Goal: Task Accomplishment & Management: Use online tool/utility

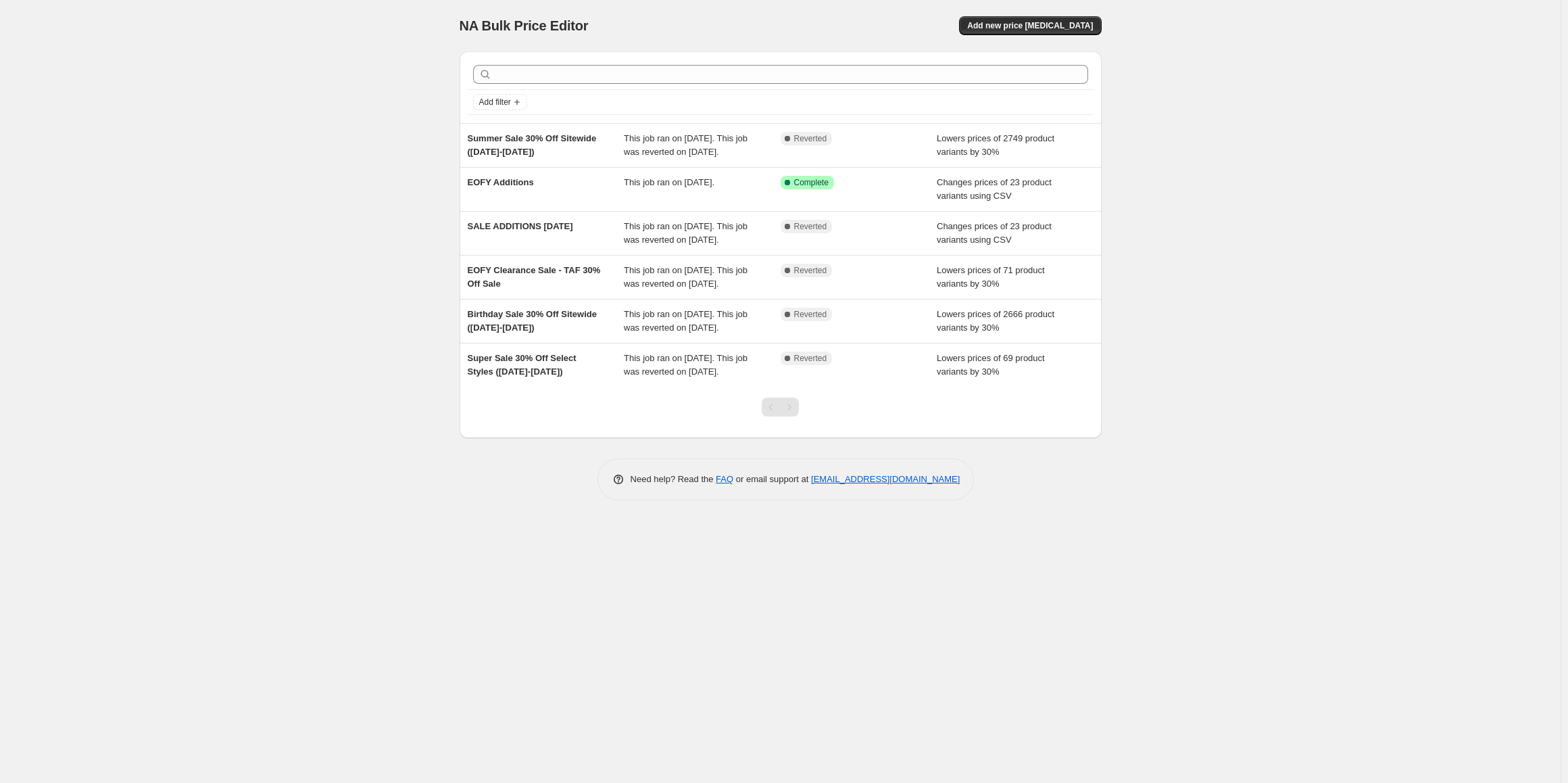
click at [1241, 310] on div "NA Bulk Price Editor. This page is ready NA Bulk Price Editor Add new price [ME…" at bounding box center [780, 391] width 1561 height 783
click at [1018, 31] on button "Add new price [MEDICAL_DATA]" at bounding box center [1030, 25] width 142 height 19
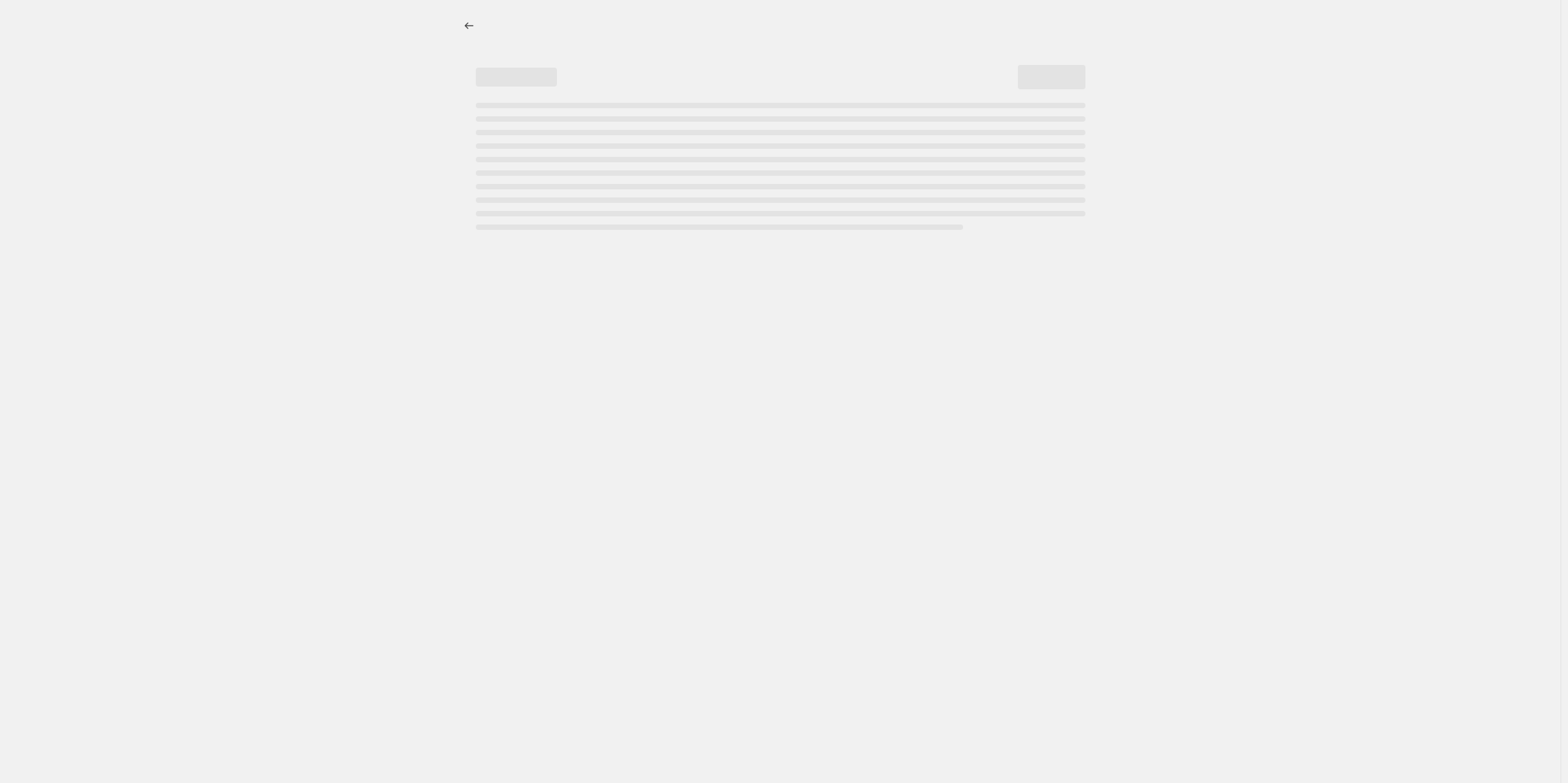
select select "percentage"
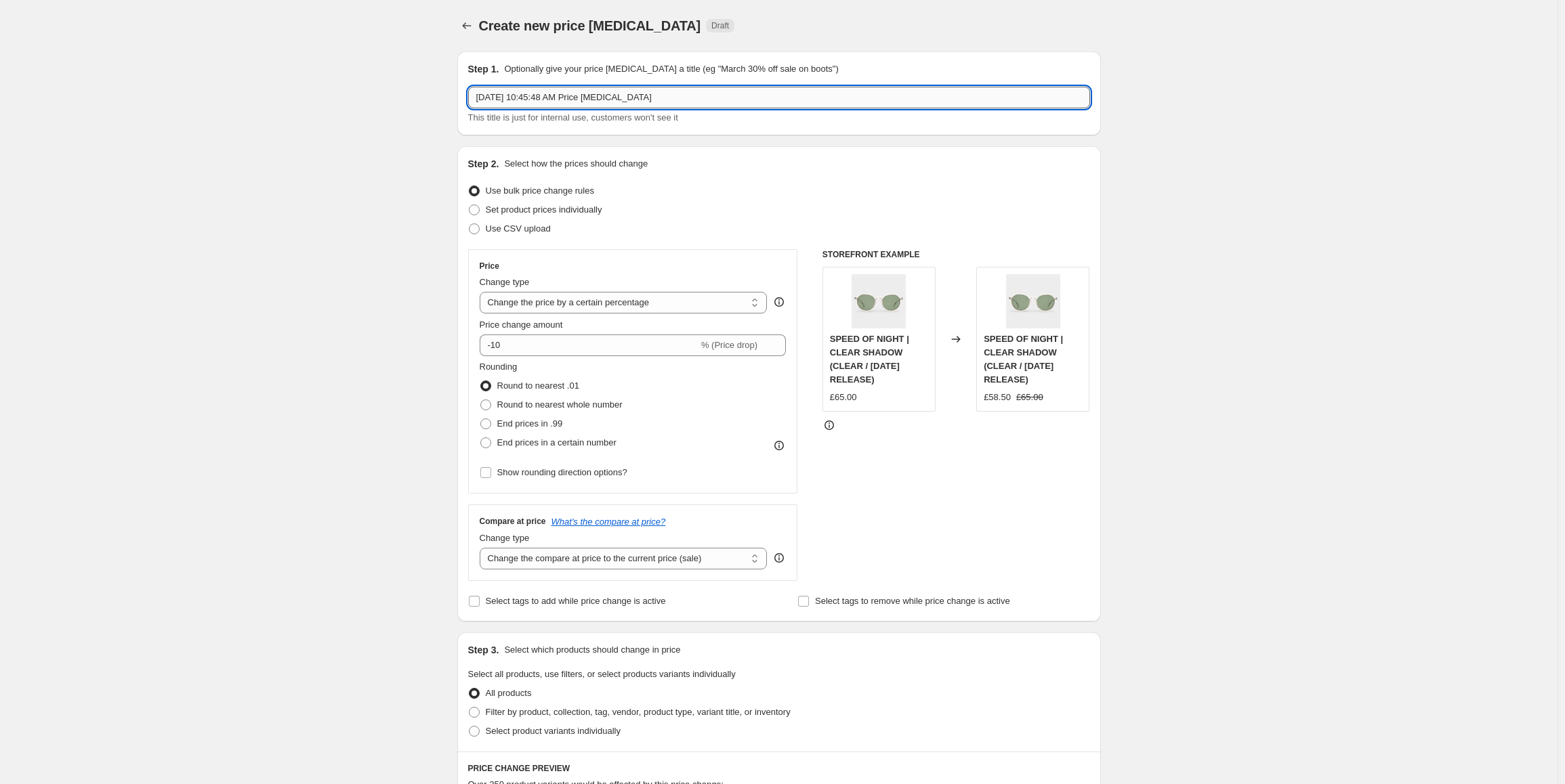
click at [668, 96] on input "[DATE] 10:45:48 AM Price [MEDICAL_DATA]" at bounding box center [779, 98] width 622 height 22
paste input "Super Sale - 25% Off Select Styles ([DATE]-[DATE])"
type input "Super Sale - 25% Off Select Styles ([DATE]-[DATE])"
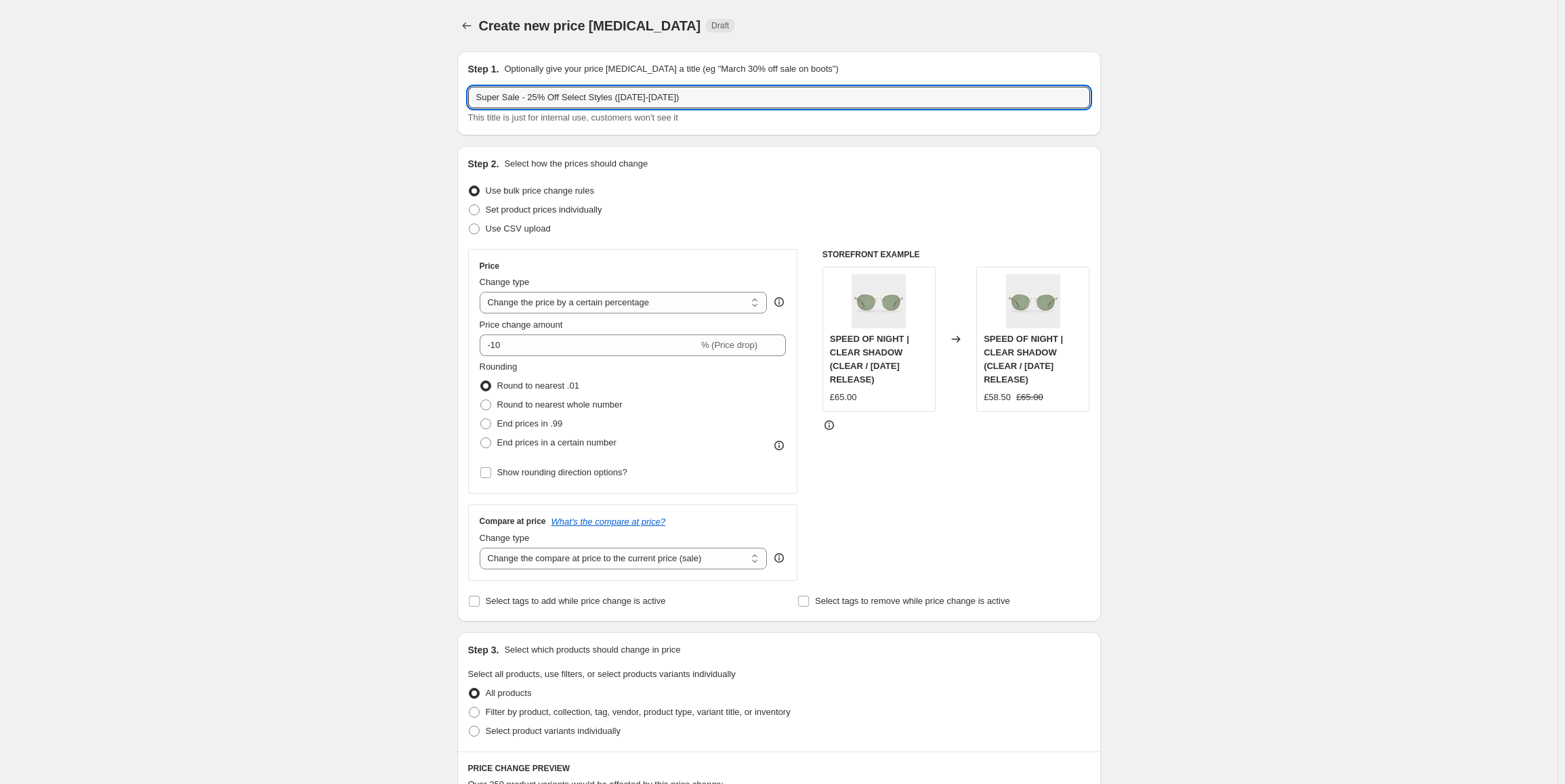
click at [1317, 121] on div "Create new price [MEDICAL_DATA]. This page is ready Create new price [MEDICAL_D…" at bounding box center [779, 686] width 1558 height 1371
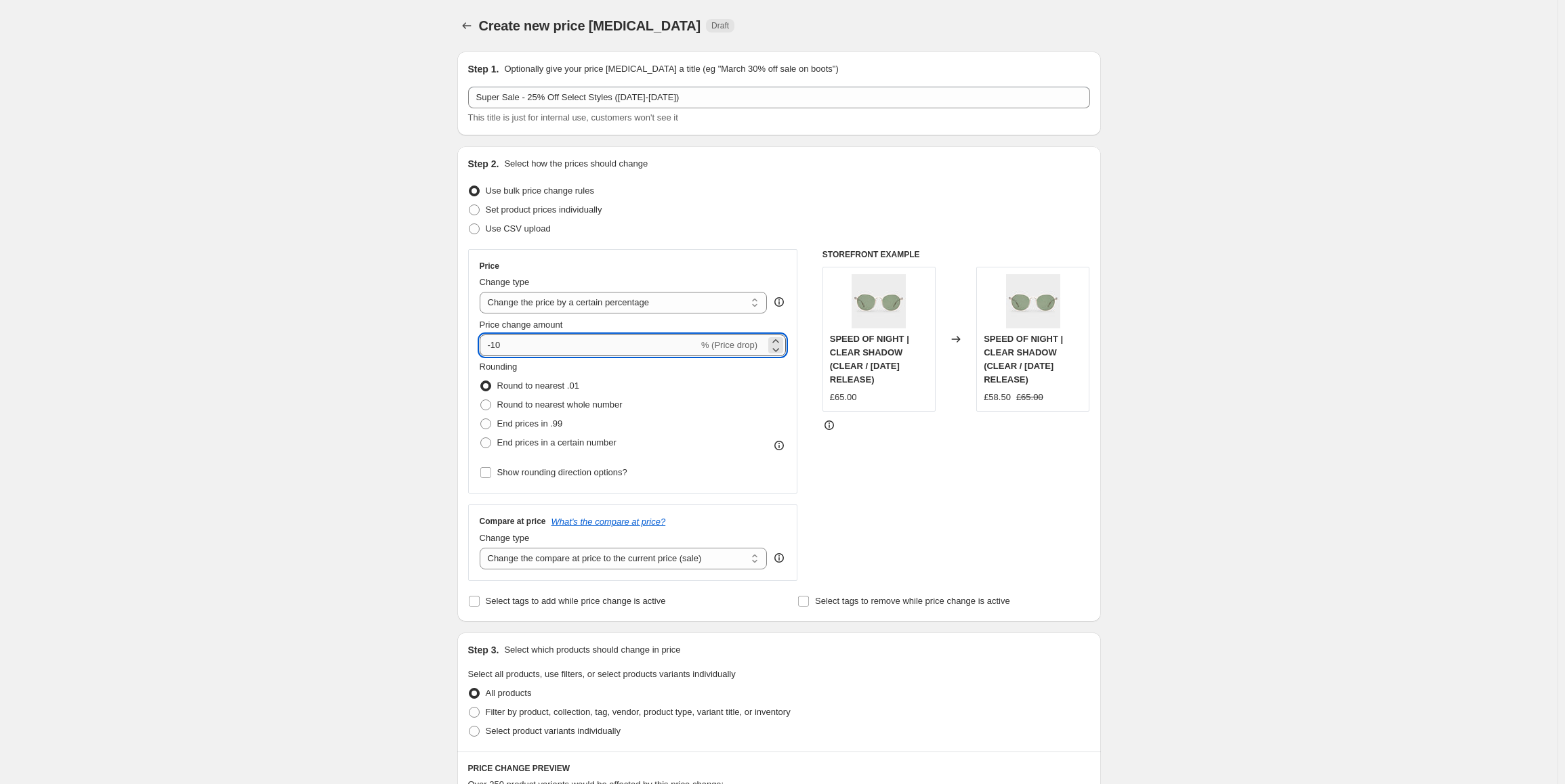
drag, startPoint x: 497, startPoint y: 341, endPoint x: 552, endPoint y: 341, distance: 55.0
click at [552, 341] on input "-10" at bounding box center [589, 345] width 219 height 22
type input "-25"
click at [440, 373] on div "Create new price [MEDICAL_DATA]. This page is ready Create new price [MEDICAL_D…" at bounding box center [779, 686] width 1558 height 1371
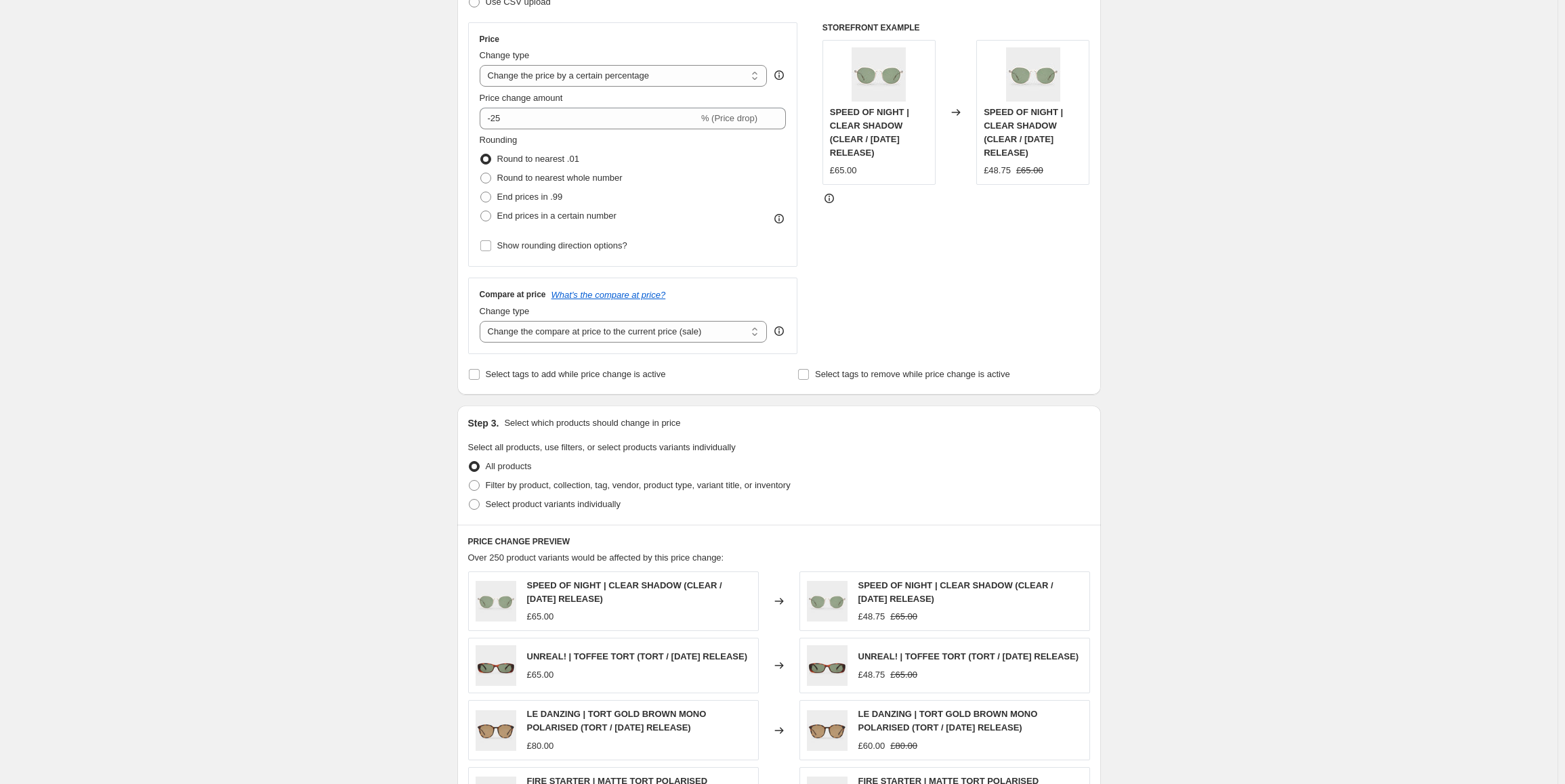
scroll to position [271, 0]
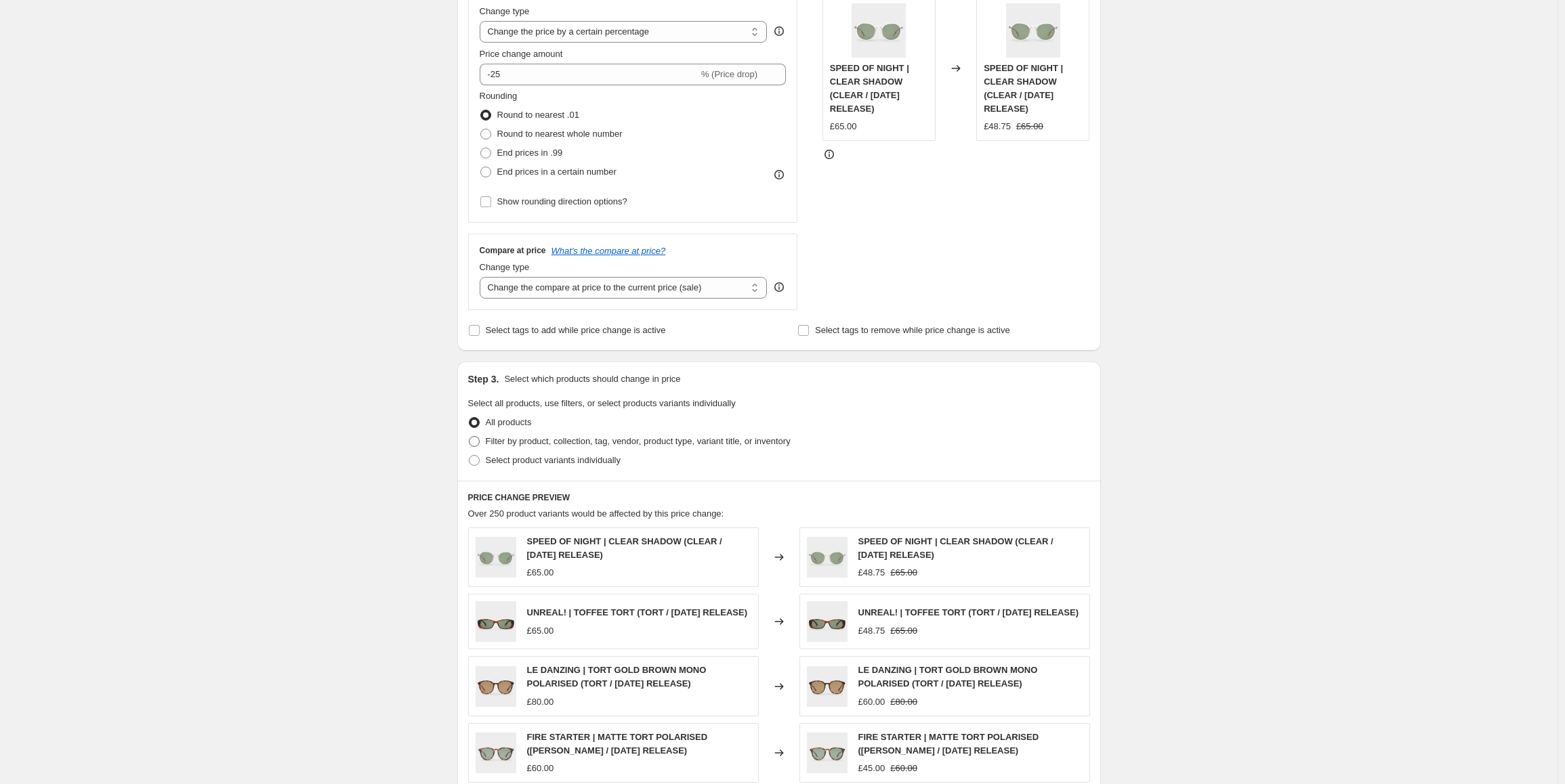
click at [506, 449] on label "Filter by product, collection, tag, vendor, product type, variant title, or inv…" at bounding box center [629, 442] width 322 height 19
click at [469, 437] on input "Filter by product, collection, tag, vendor, product type, variant title, or inv…" at bounding box center [469, 436] width 1 height 1
radio input "true"
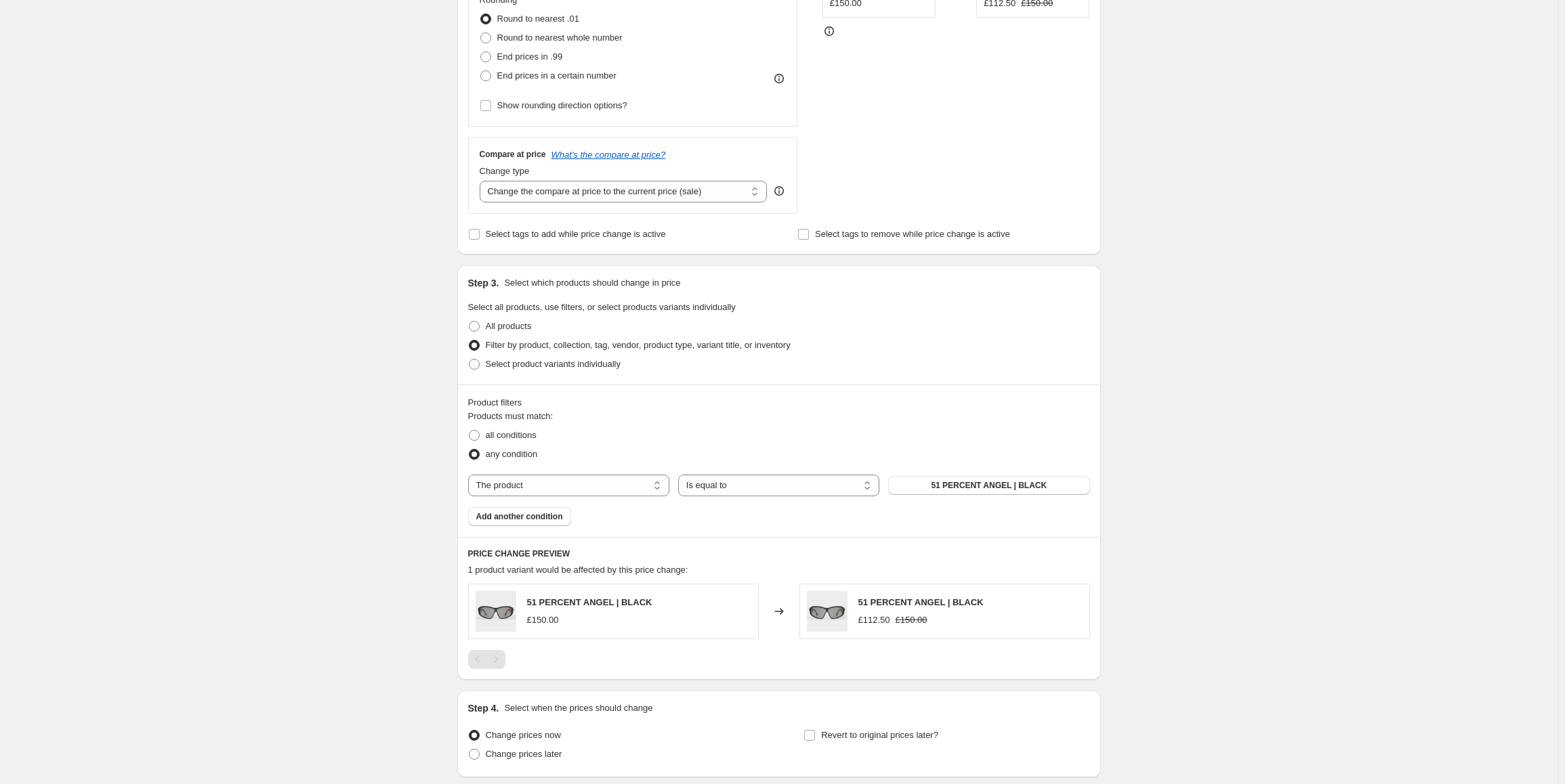
scroll to position [473, 0]
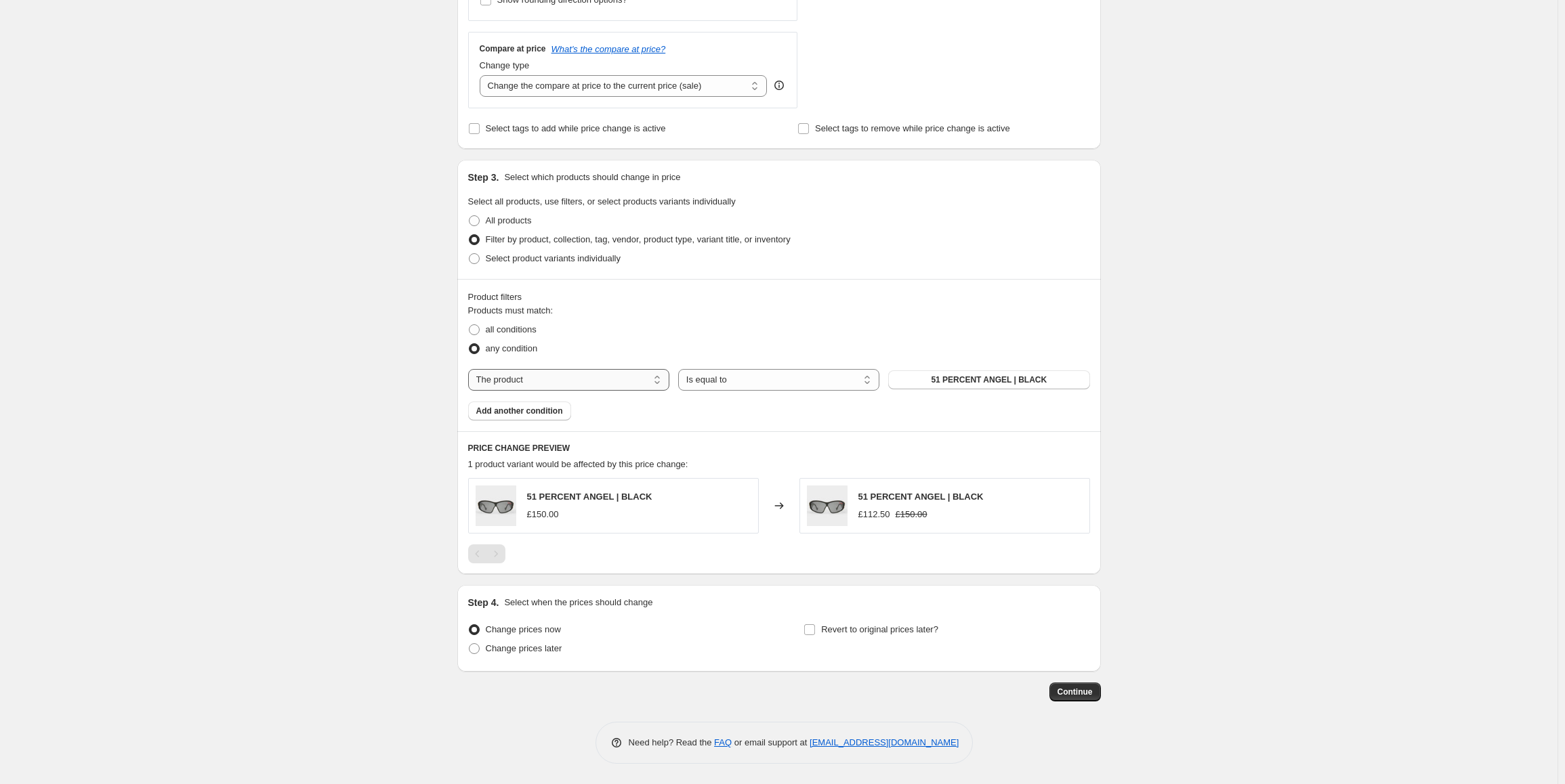
click at [600, 382] on select "The product The product's collection The product's tag The product's vendor The…" at bounding box center [568, 380] width 201 height 22
select select "tag"
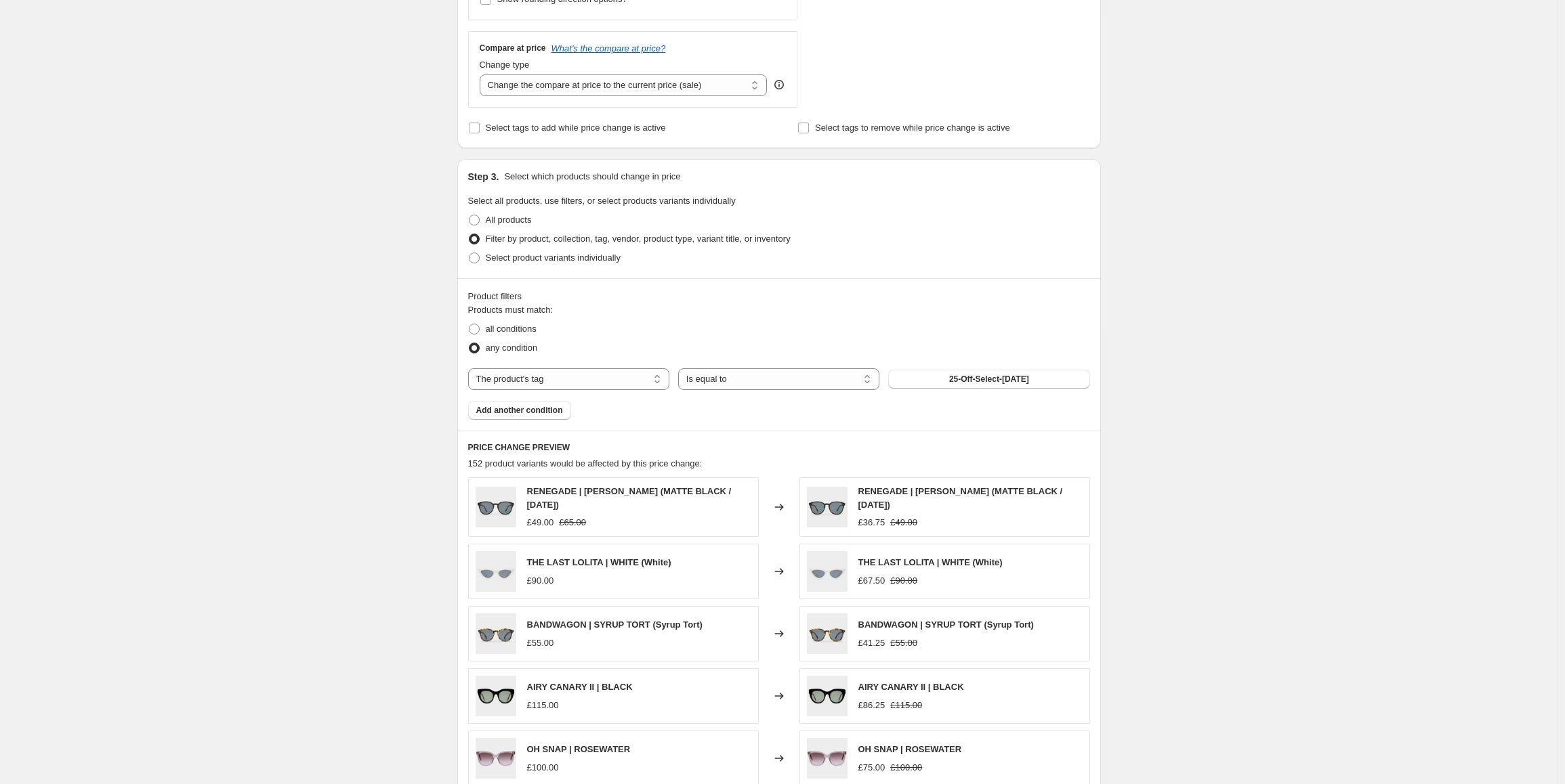
click at [1003, 379] on span "25-Off-Select-[DATE]" at bounding box center [989, 379] width 80 height 11
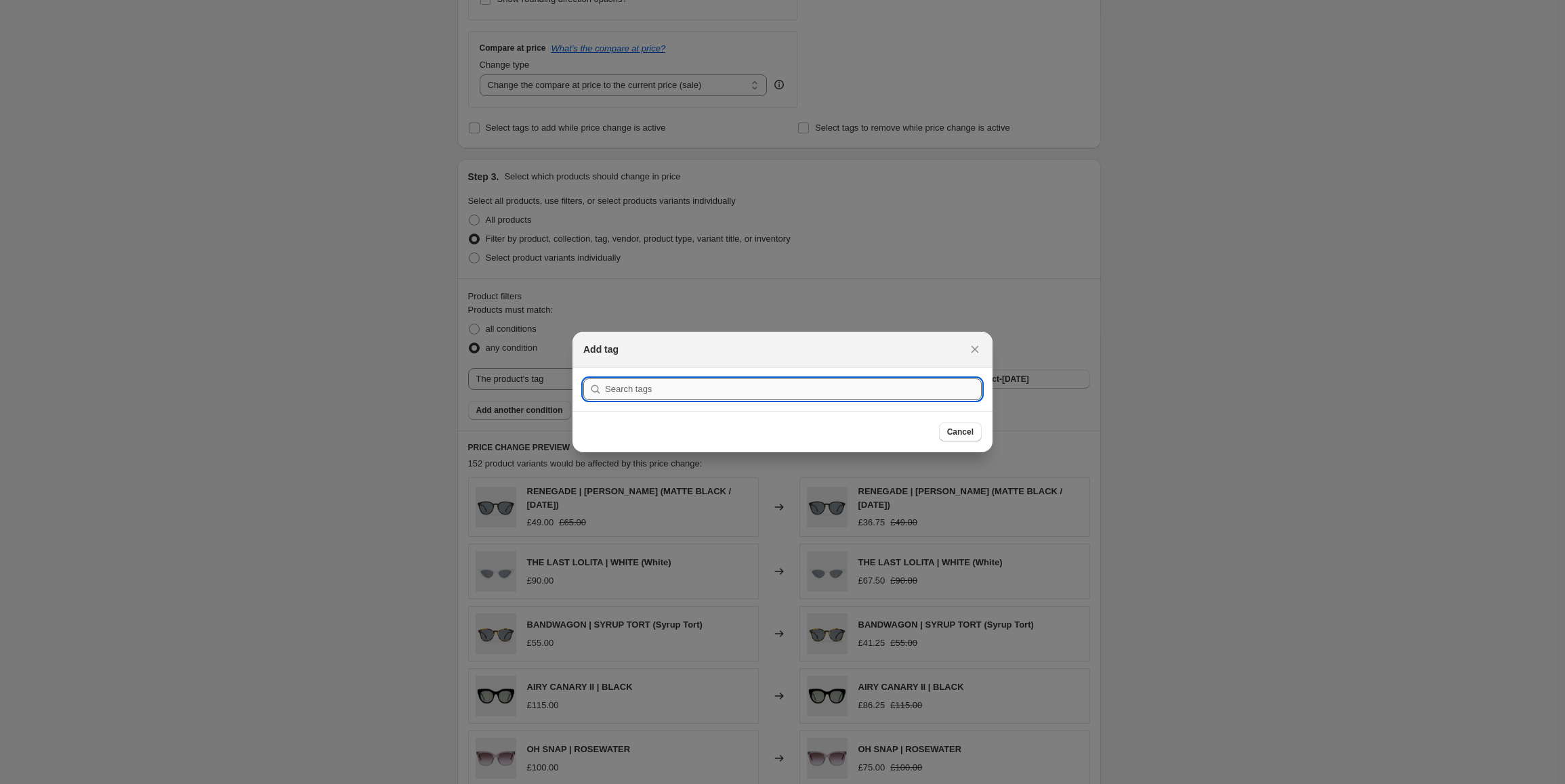
click at [901, 390] on input ":r2f:" at bounding box center [793, 389] width 377 height 22
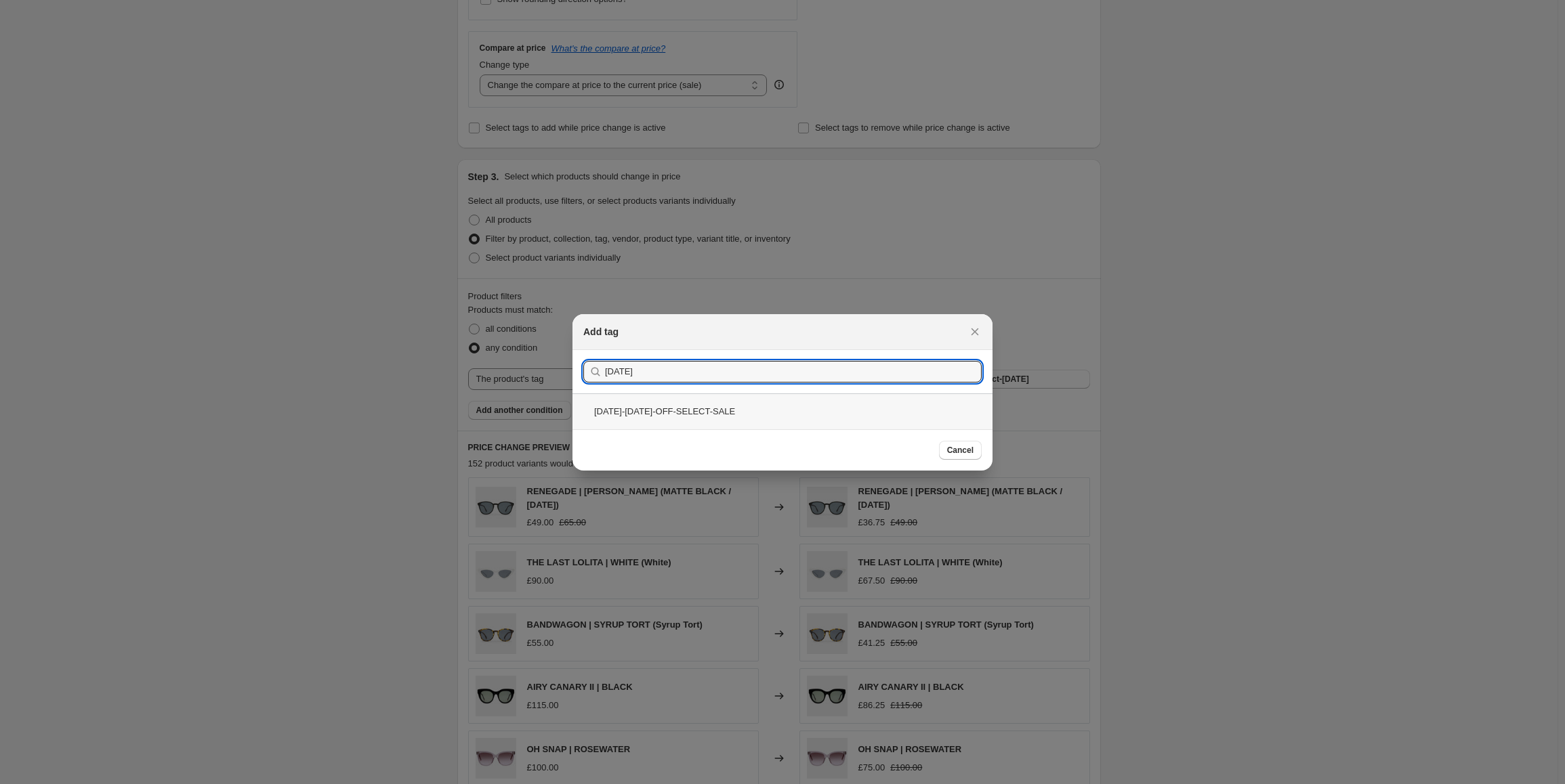
type input "[DATE]"
click at [639, 408] on div "[DATE]-[DATE]-OFF-SELECT-SALE" at bounding box center [783, 412] width 420 height 36
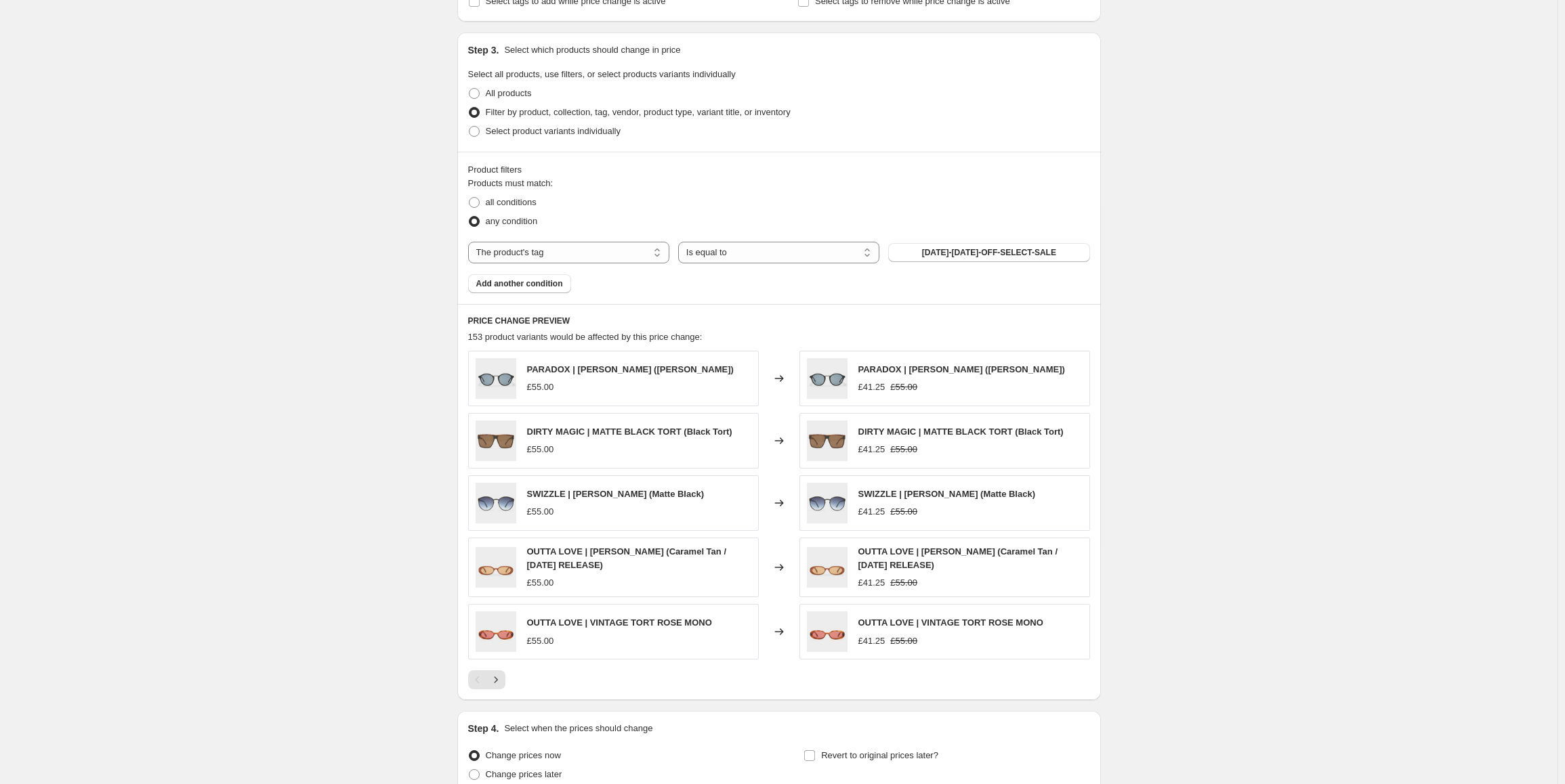
scroll to position [727, 0]
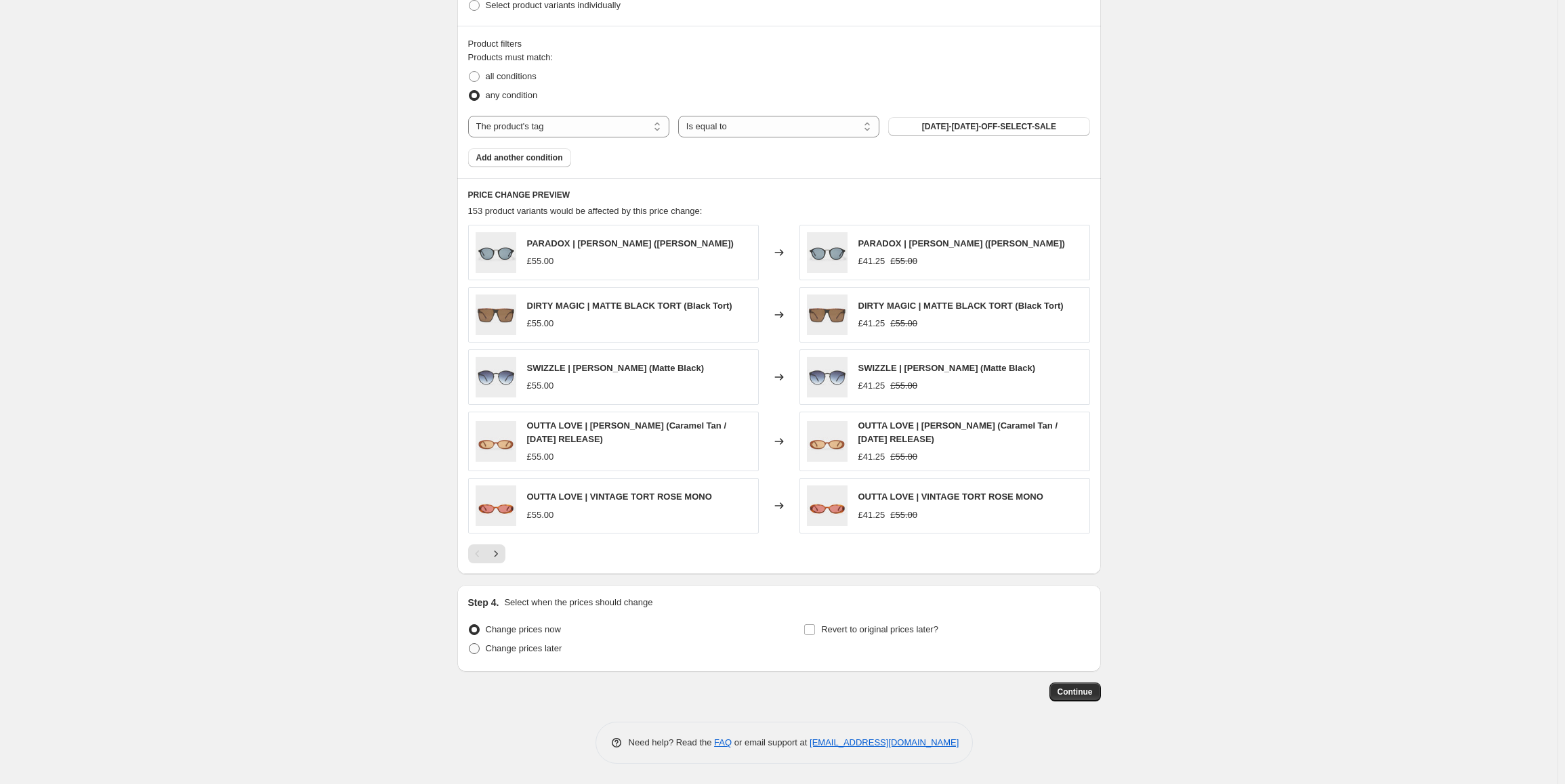
click at [531, 644] on span "Change prices later" at bounding box center [524, 649] width 77 height 10
click at [469, 644] on input "Change prices later" at bounding box center [469, 644] width 1 height 1
radio input "true"
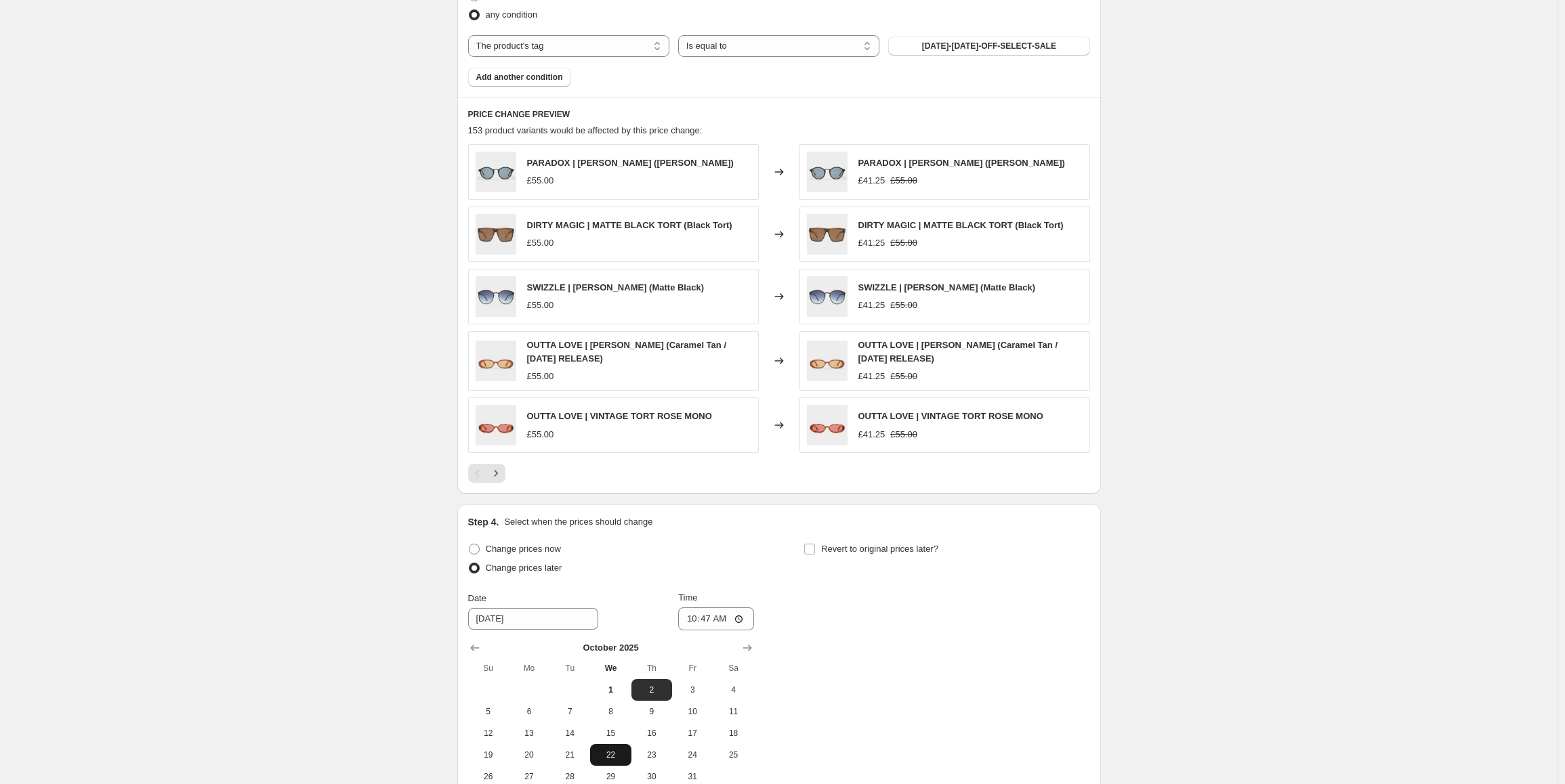
scroll to position [958, 0]
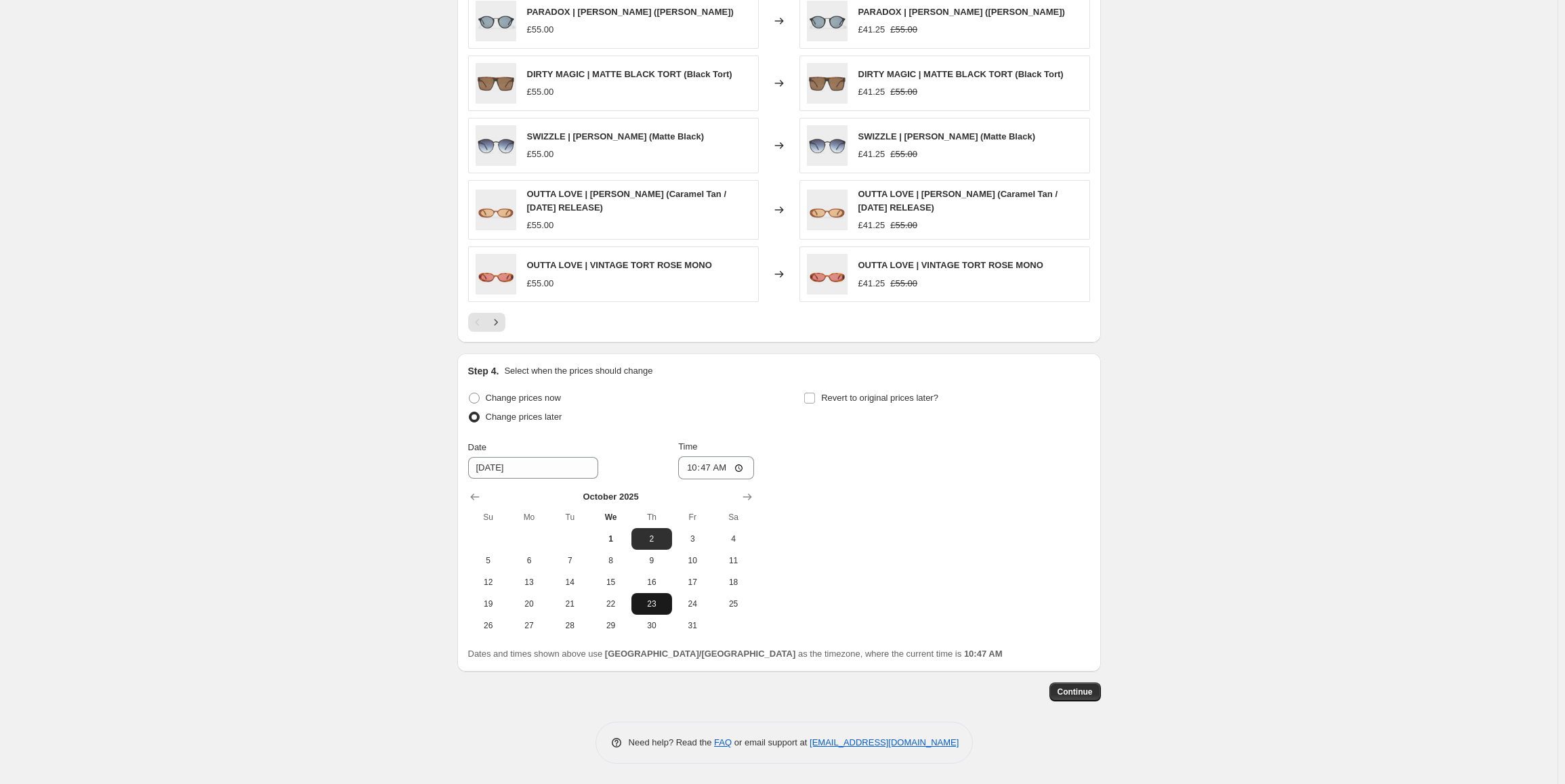
click at [653, 599] on span "23" at bounding box center [651, 604] width 30 height 11
type input "[DATE]"
click at [692, 467] on input "10:47" at bounding box center [716, 468] width 76 height 23
type input "04:00"
click at [826, 406] on label "Revert to original prices later?" at bounding box center [871, 398] width 135 height 19
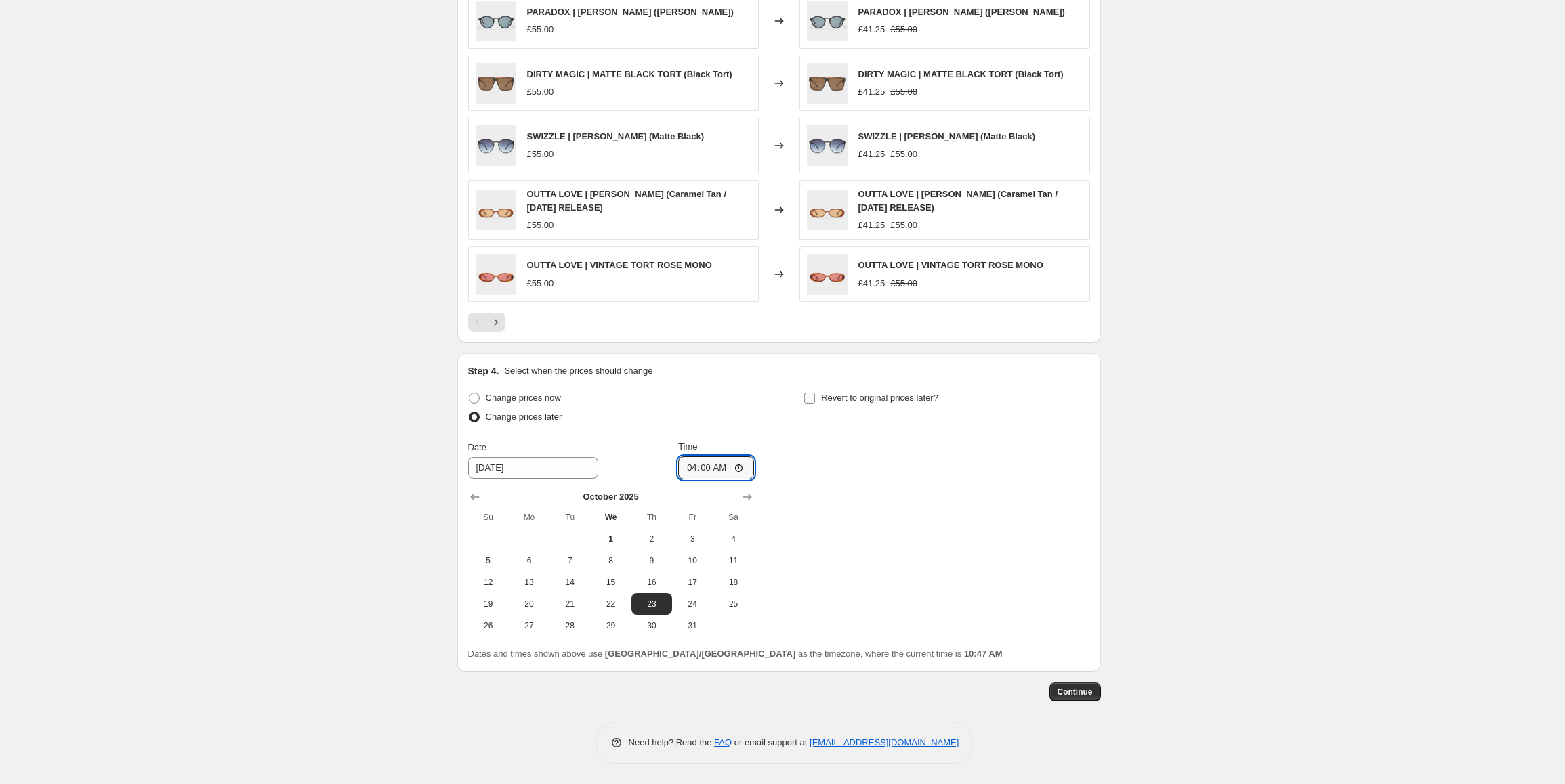
click at [815, 404] on input "Revert to original prices later?" at bounding box center [809, 398] width 11 height 11
checkbox input "true"
click at [999, 624] on span "30" at bounding box center [986, 625] width 30 height 11
type input "[DATE]"
click at [1028, 468] on input "10:47" at bounding box center [1052, 468] width 76 height 23
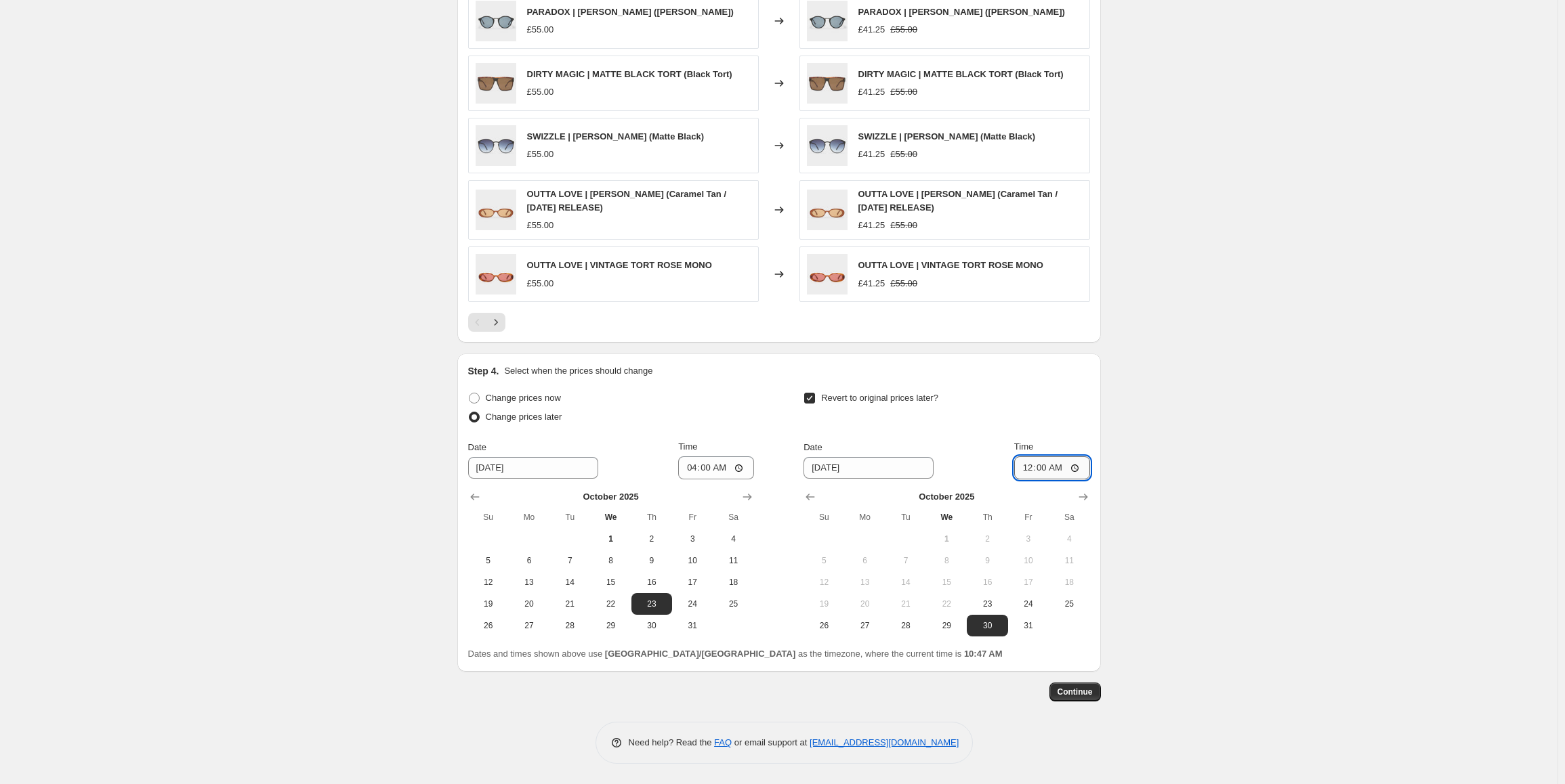
type input "00:01"
click at [1070, 689] on span "Continue" at bounding box center [1075, 692] width 35 height 11
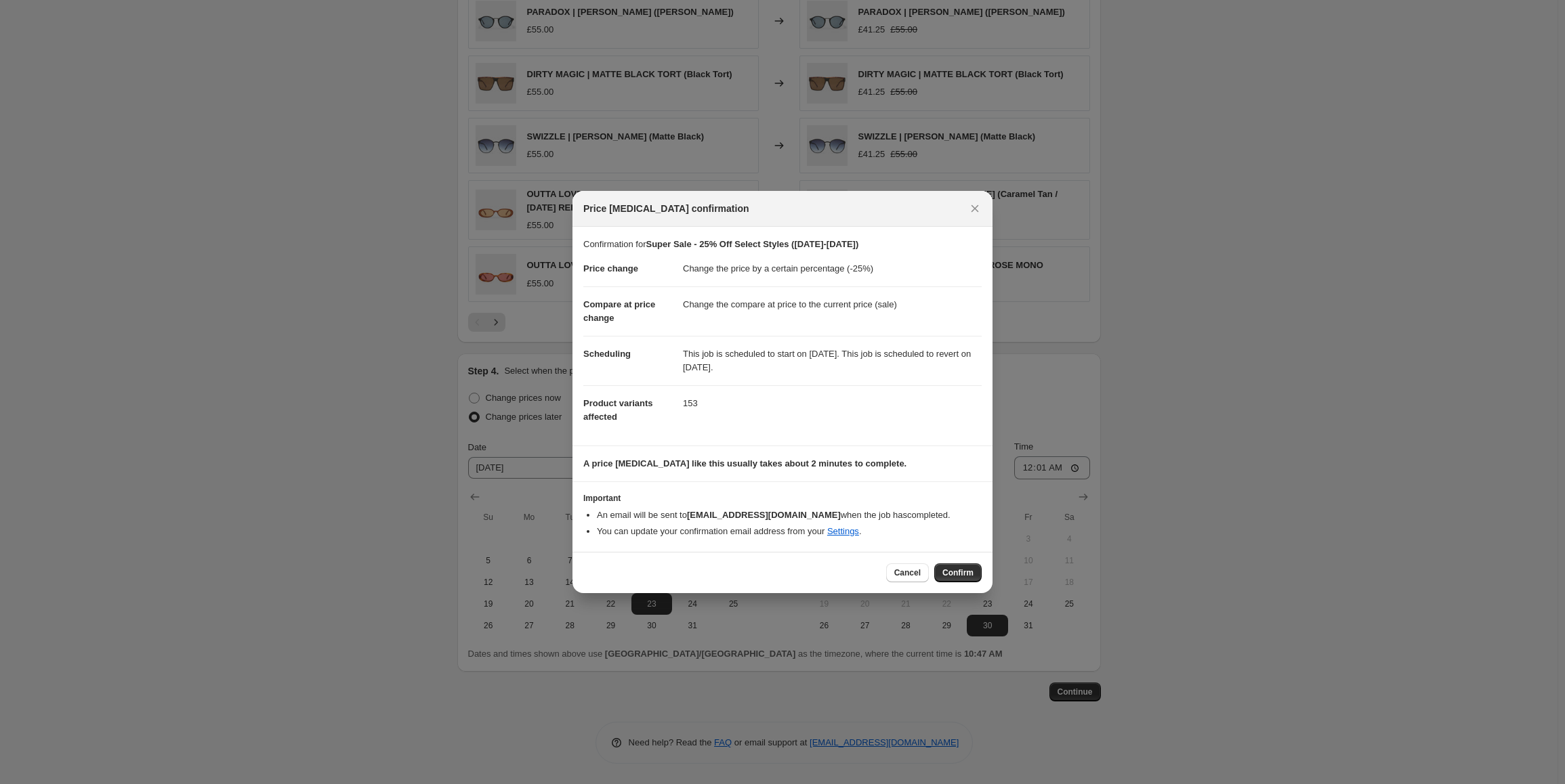
click at [952, 571] on span "Confirm" at bounding box center [957, 573] width 31 height 11
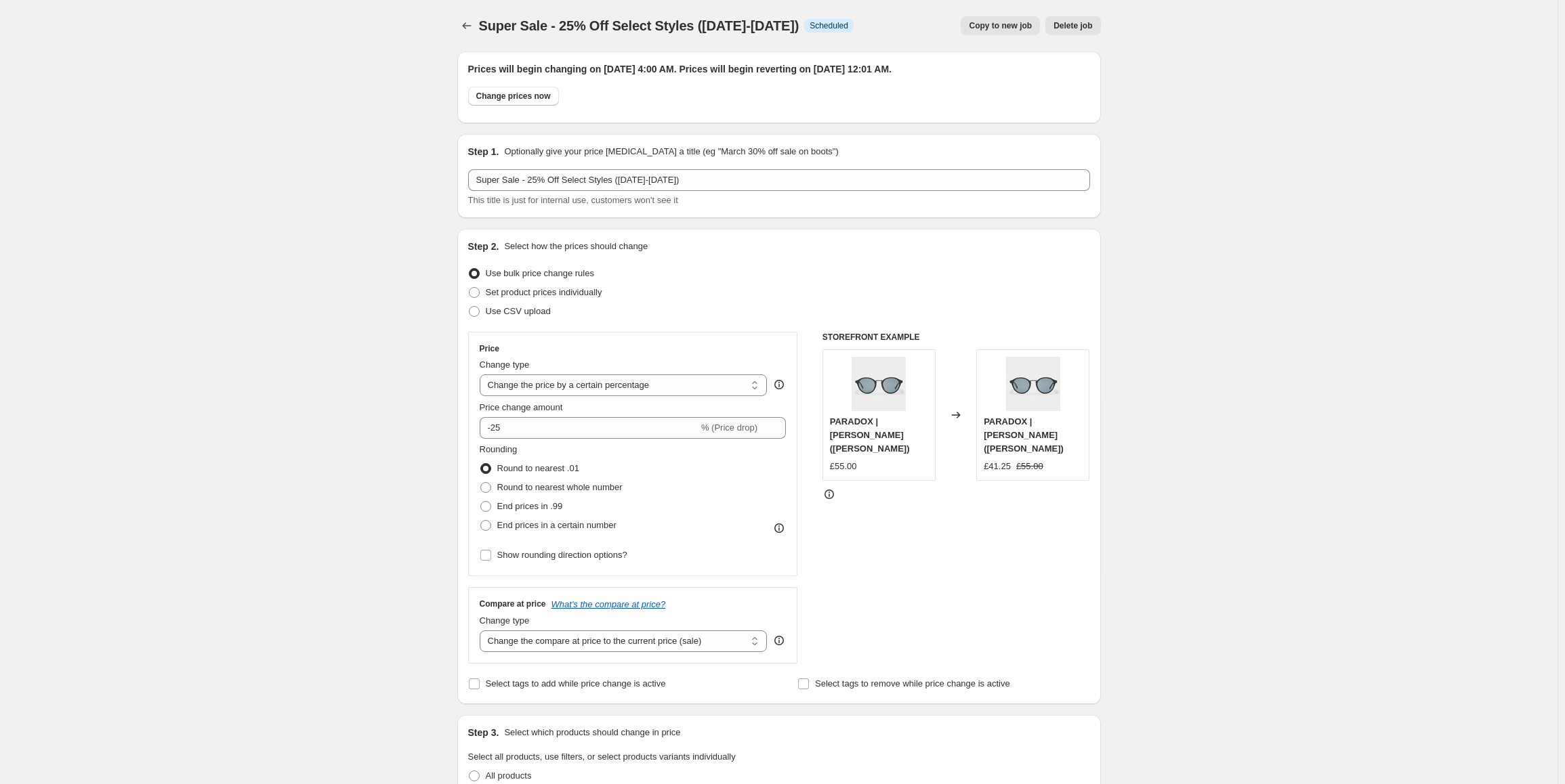
click at [665, 32] on span "Super Sale - 25% Off Select Styles ([DATE]-[DATE])" at bounding box center [639, 25] width 320 height 15
click at [665, 31] on span "Super Sale - 25% Off Select Styles ([DATE]-[DATE])" at bounding box center [639, 25] width 320 height 15
copy span "Super Sale - 25% Off Select Styles ([DATE]-[DATE])"
